Goal: Task Accomplishment & Management: Use online tool/utility

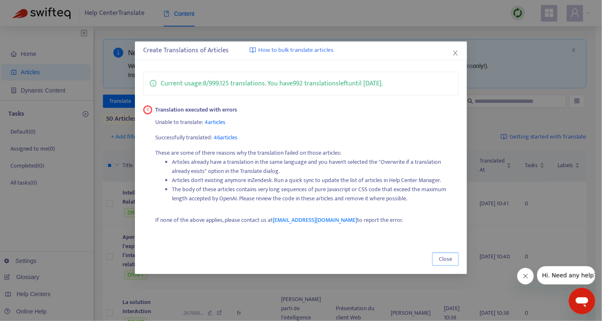
click at [447, 256] on span "Close" at bounding box center [445, 259] width 13 height 9
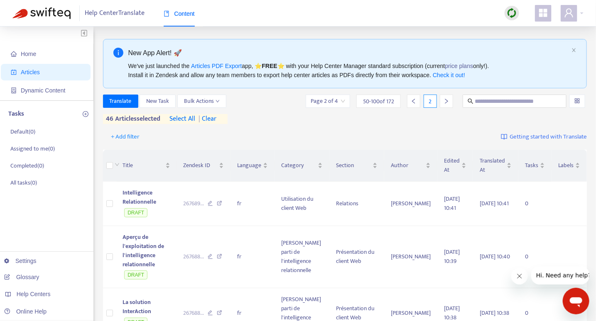
click at [215, 117] on span "| clear" at bounding box center [205, 119] width 21 height 10
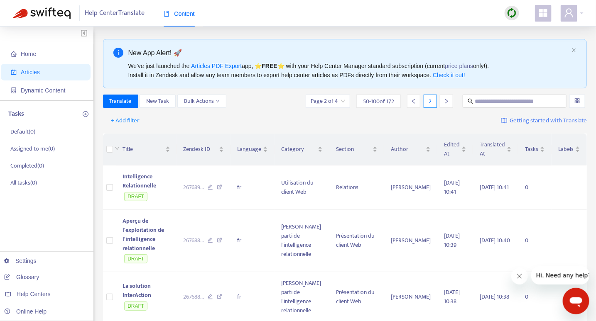
click at [445, 100] on icon "right" at bounding box center [446, 101] width 3 height 5
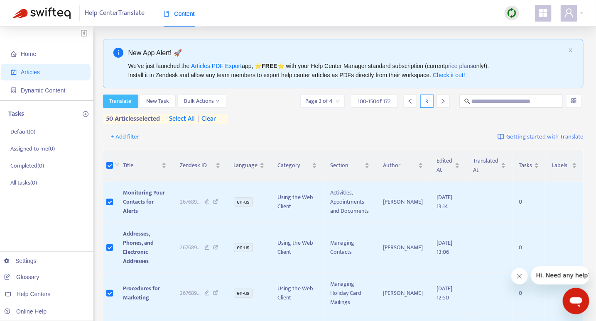
click at [125, 101] on span "Translate" at bounding box center [121, 101] width 22 height 9
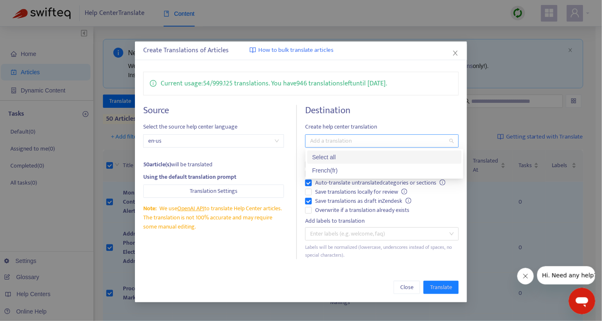
click at [379, 141] on div at bounding box center [377, 141] width 141 height 10
click at [349, 172] on div "French ( fr )" at bounding box center [384, 170] width 144 height 9
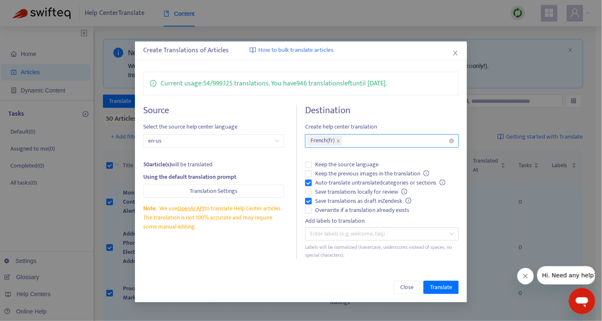
click at [400, 137] on div "French ( fr )" at bounding box center [377, 141] width 141 height 12
click at [440, 288] on span "Translate" at bounding box center [441, 287] width 22 height 9
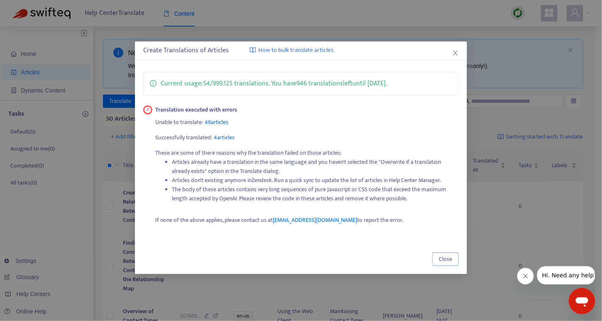
click at [444, 261] on span "Close" at bounding box center [445, 259] width 13 height 9
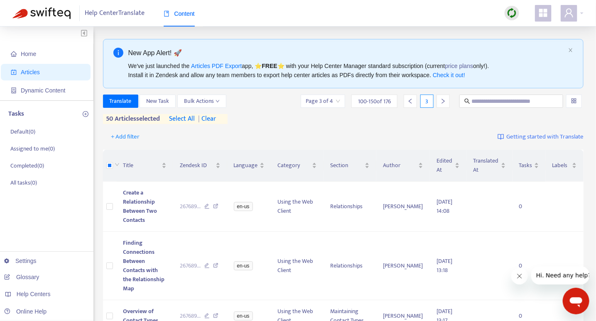
click at [187, 118] on span "select all" at bounding box center [182, 119] width 26 height 10
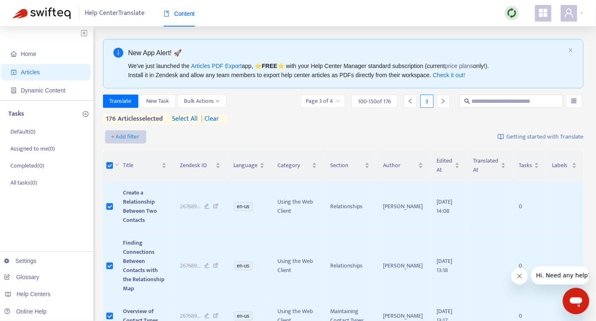
click at [130, 135] on span "+ Add filter" at bounding box center [125, 137] width 29 height 10
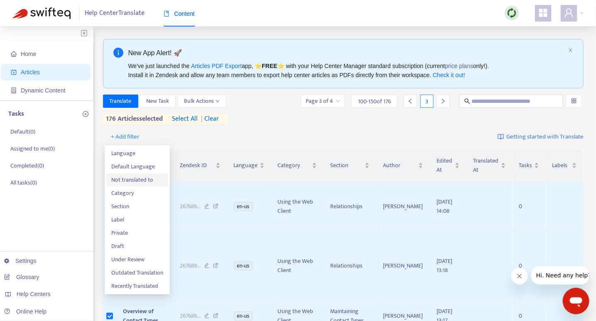
click at [136, 177] on span "Not translated to" at bounding box center [137, 180] width 52 height 9
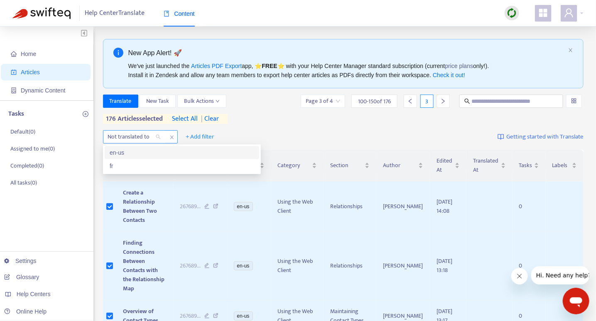
click at [160, 136] on div "Not translated to" at bounding box center [134, 137] width 62 height 12
click at [135, 168] on div "fr" at bounding box center [182, 165] width 144 height 9
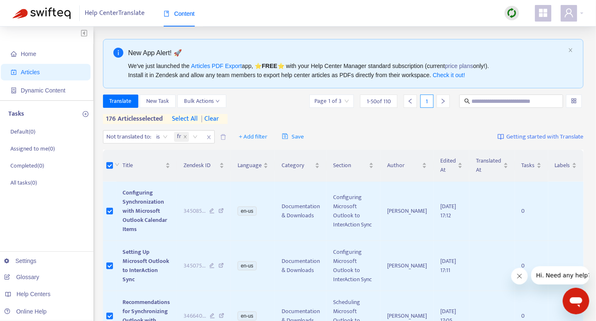
click at [303, 115] on div "Translate New Task Bulk Actions Page 1 of 3 1 - 50 of 110 1 176 articles select…" at bounding box center [343, 109] width 481 height 29
click at [218, 119] on span "| clear" at bounding box center [208, 119] width 21 height 10
click at [440, 103] on icon "right" at bounding box center [443, 101] width 6 height 6
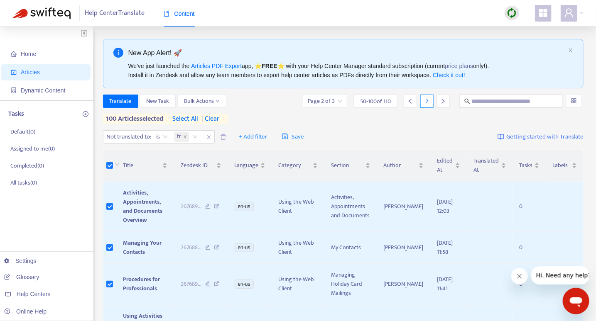
click at [447, 103] on div at bounding box center [442, 101] width 13 height 13
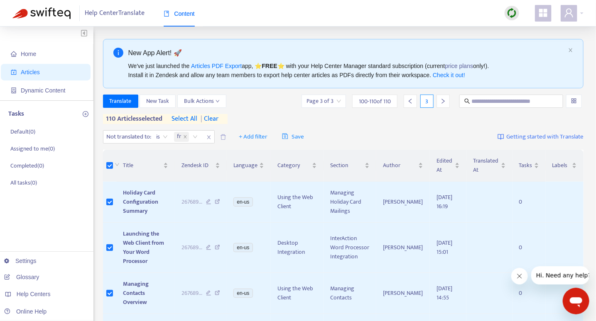
click at [386, 126] on div "Translate New Task Bulk Actions Page 3 of 3 100 - 110 of 110 3 110 articles sel…" at bounding box center [343, 111] width 481 height 33
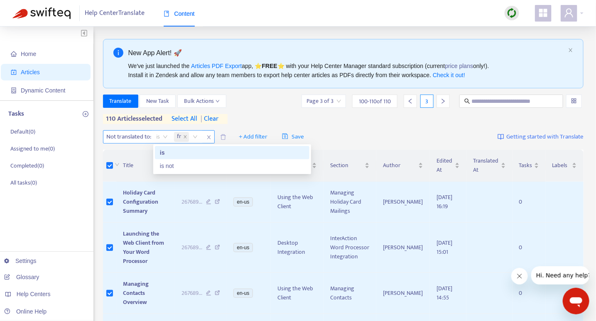
click at [164, 134] on span "is" at bounding box center [161, 137] width 11 height 12
click at [166, 154] on div "is" at bounding box center [232, 152] width 144 height 9
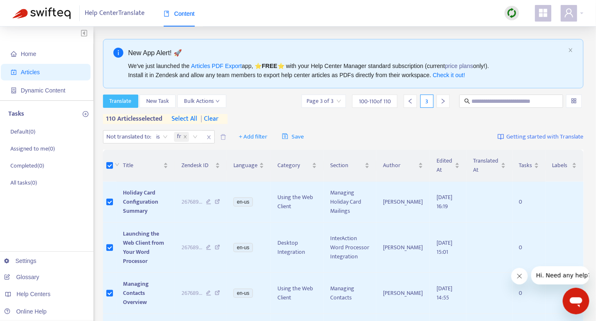
click at [121, 102] on span "Translate" at bounding box center [121, 101] width 22 height 9
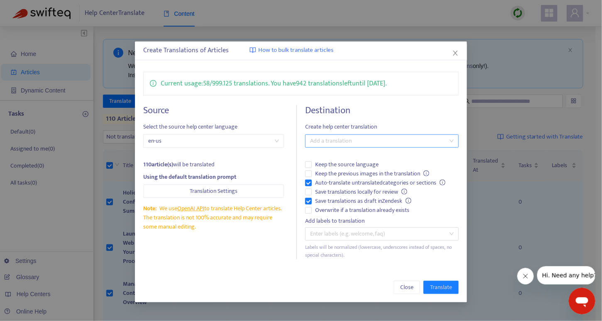
click at [327, 139] on div at bounding box center [377, 141] width 141 height 10
click at [331, 170] on div "French ( fr )" at bounding box center [384, 170] width 144 height 9
click at [402, 260] on div "Current usage: 58 / 999.125 translations . You have 942 translations left until…" at bounding box center [301, 165] width 332 height 204
click at [442, 288] on span "Translate" at bounding box center [441, 287] width 22 height 9
